Goal: Find specific page/section: Find specific page/section

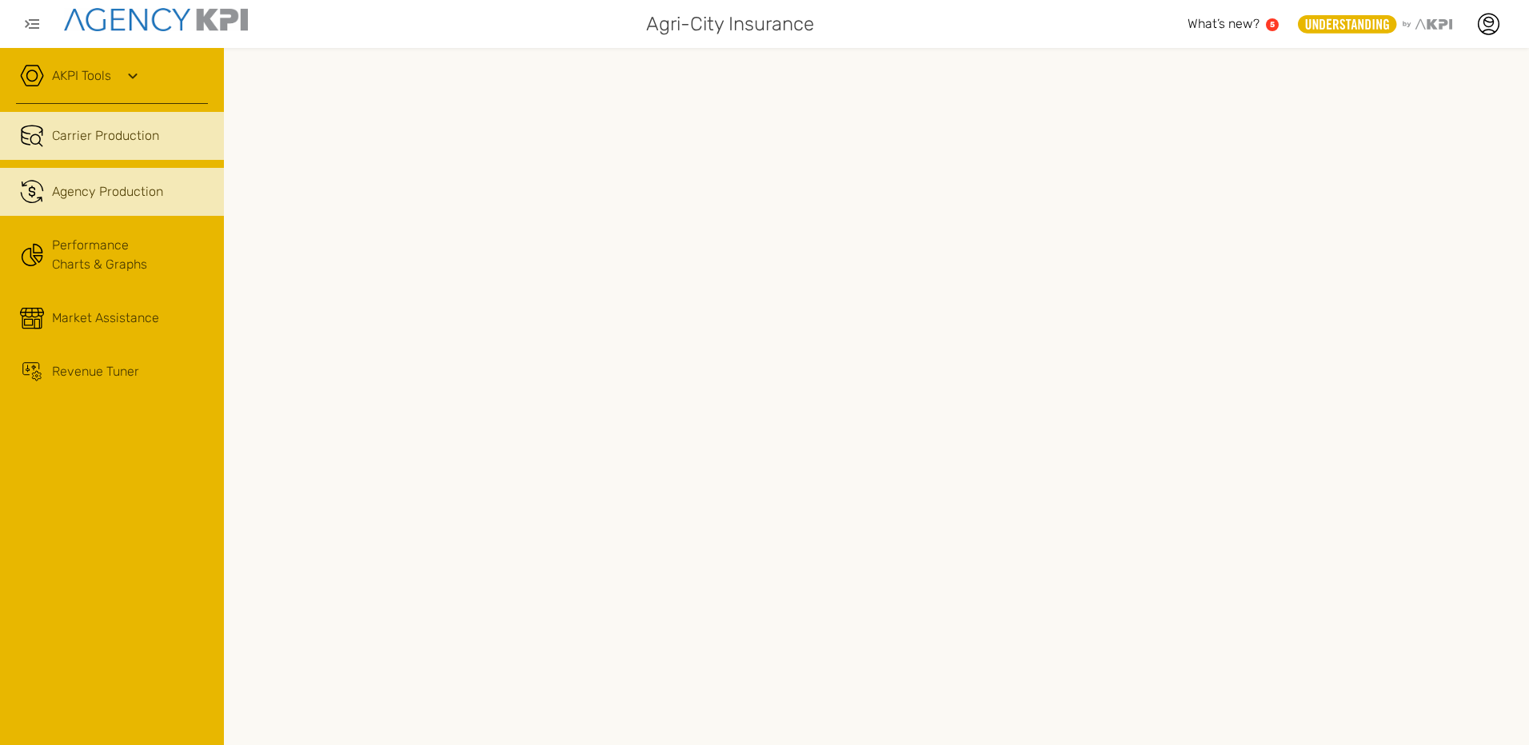
click at [89, 185] on span "Agency Production" at bounding box center [107, 191] width 111 height 19
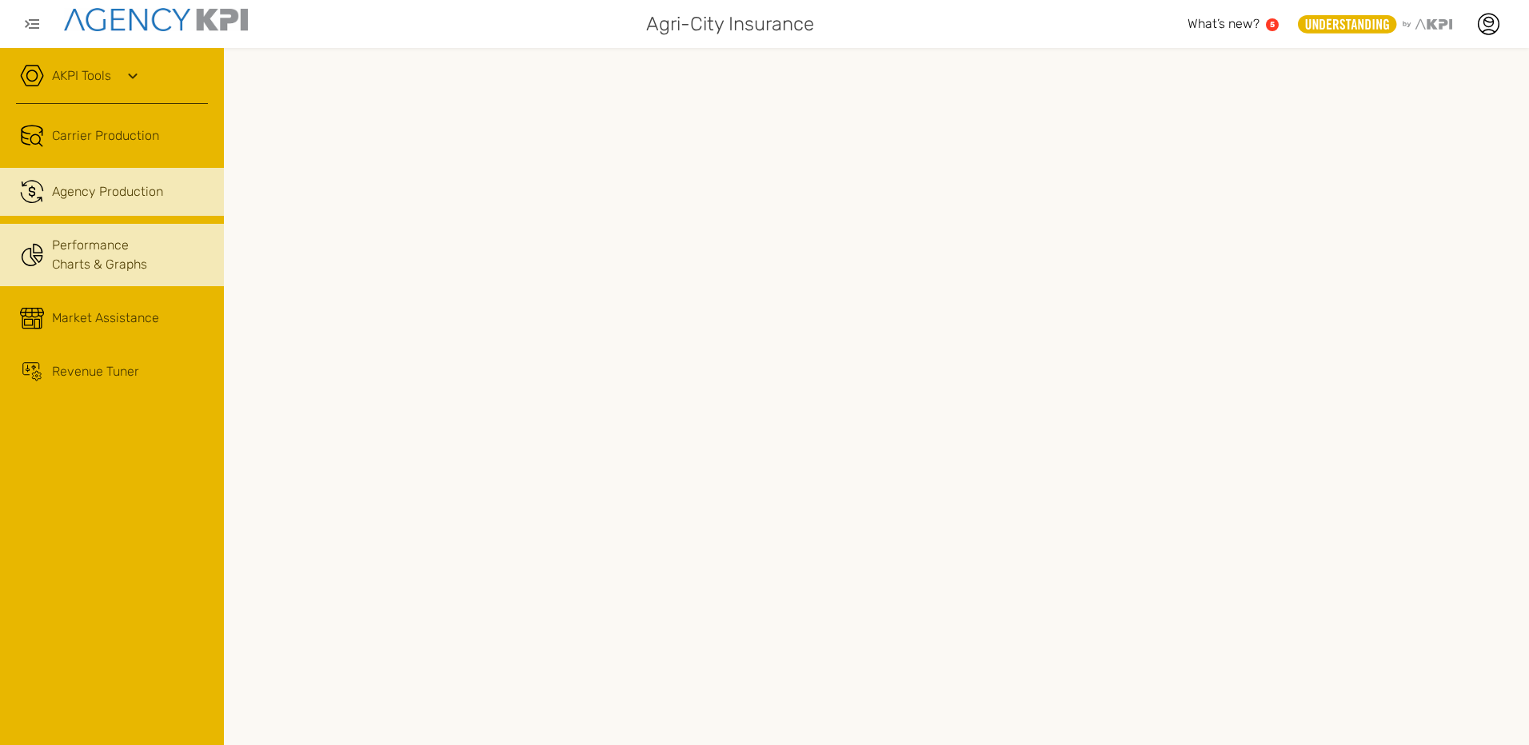
click at [96, 261] on link "Performance Charts & Graphs" at bounding box center [112, 255] width 224 height 62
